Goal: Register for event/course

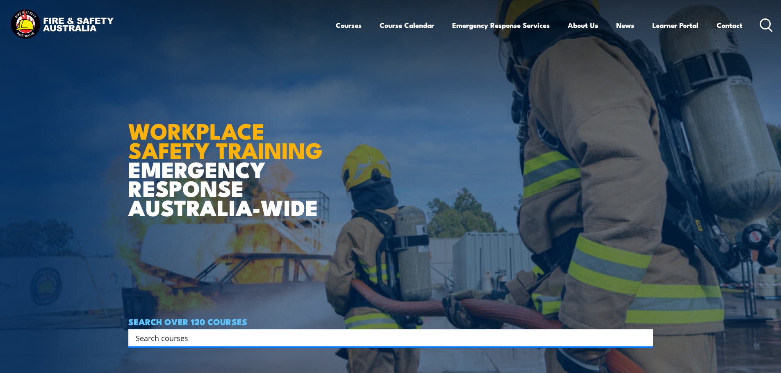
click at [210, 340] on input "Search input" at bounding box center [385, 338] width 499 height 12
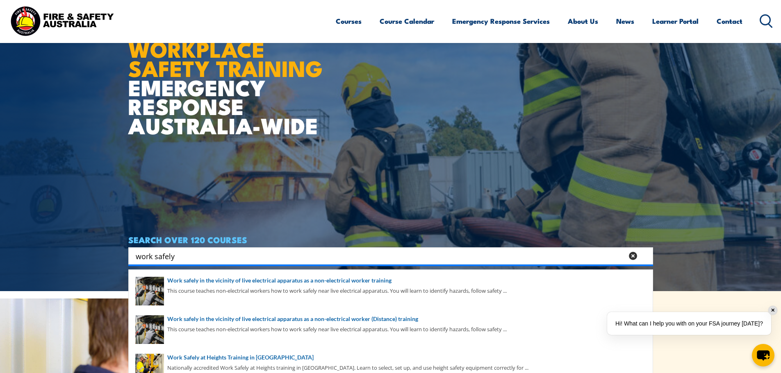
scroll to position [123, 0]
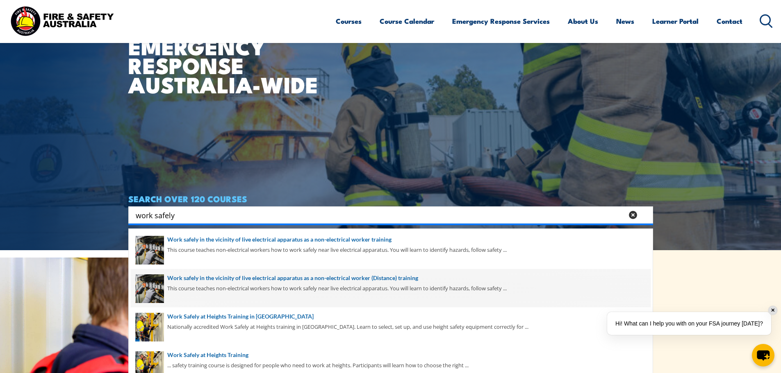
type input "work safely"
click at [374, 279] on span at bounding box center [391, 288] width 520 height 39
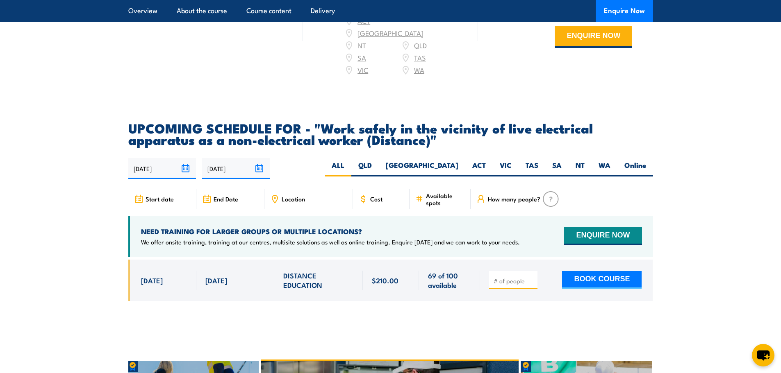
scroll to position [1311, 0]
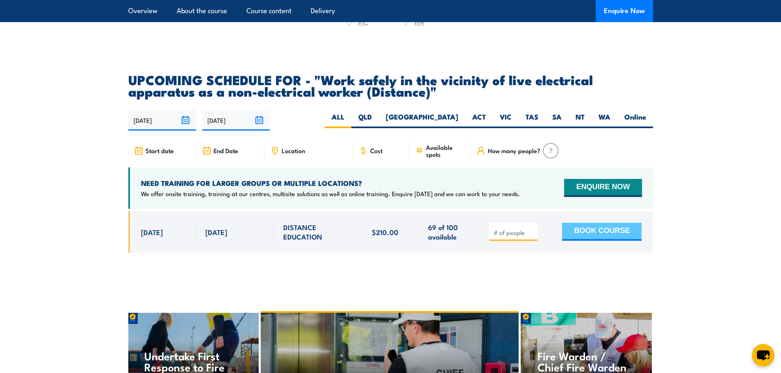
click at [596, 241] on button "BOOK COURSE" at bounding box center [601, 232] width 79 height 18
